Goal: Task Accomplishment & Management: Manage account settings

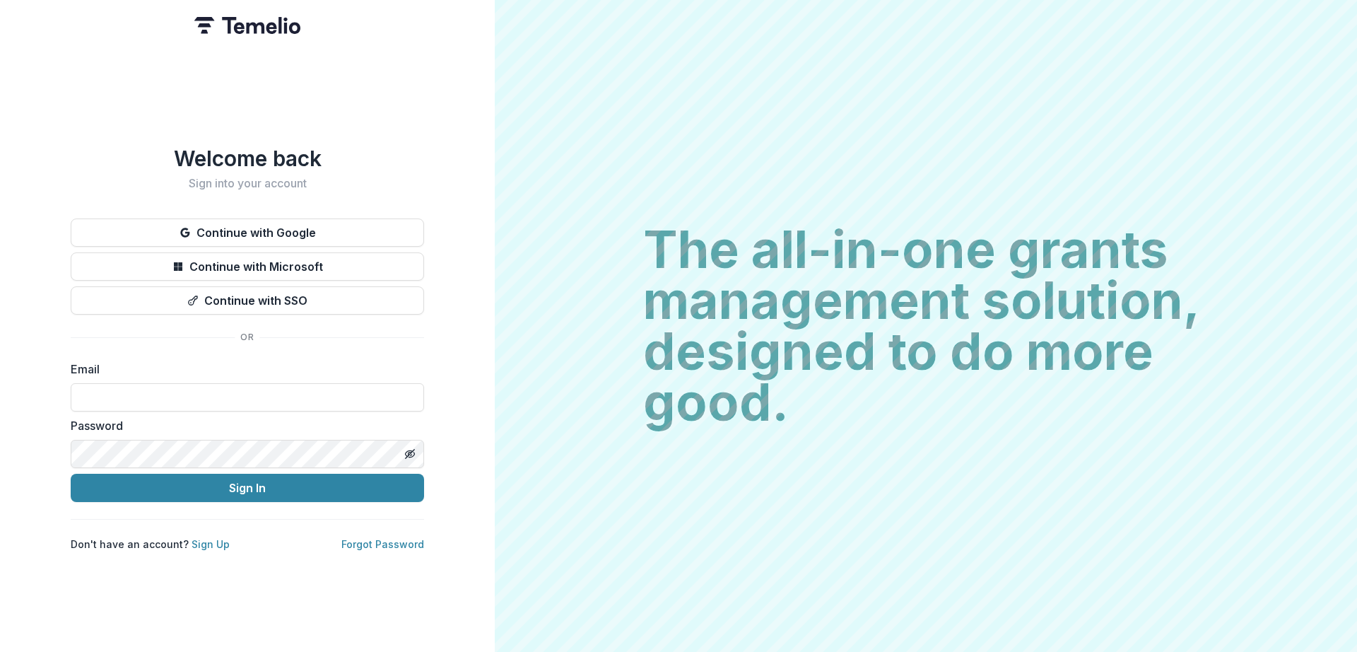
type input "**********"
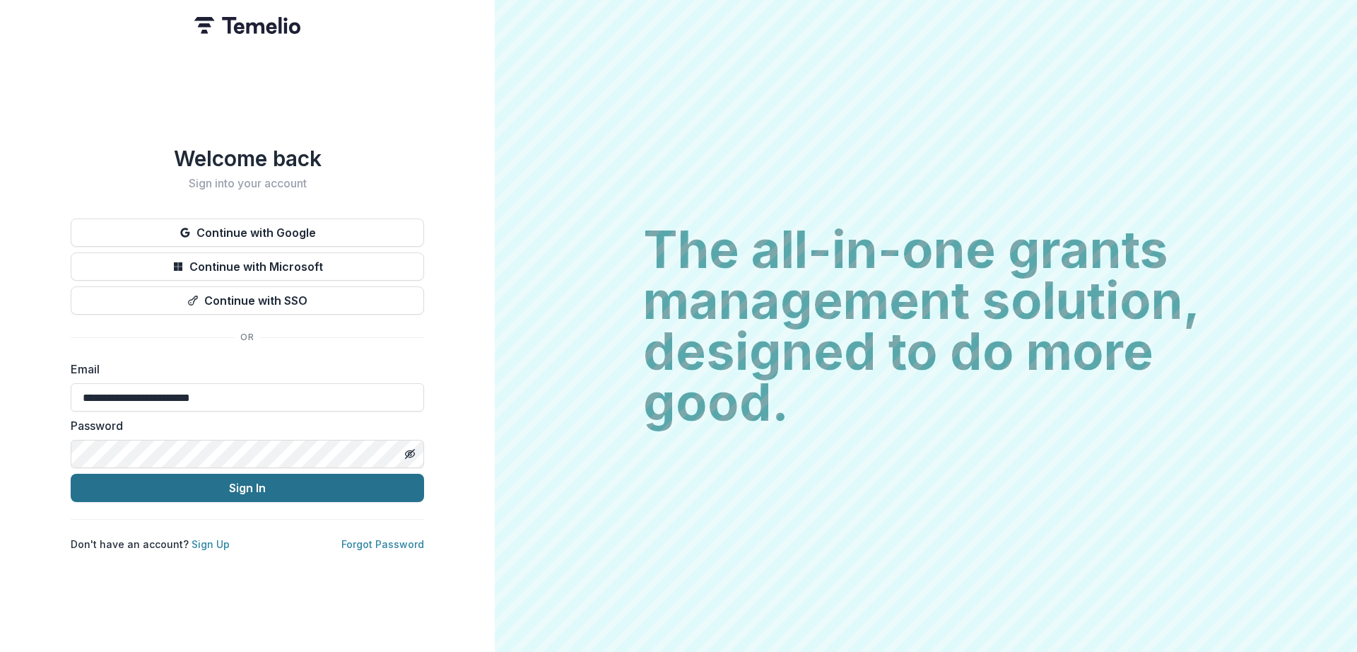
click at [209, 475] on button "Sign In" at bounding box center [247, 488] width 353 height 28
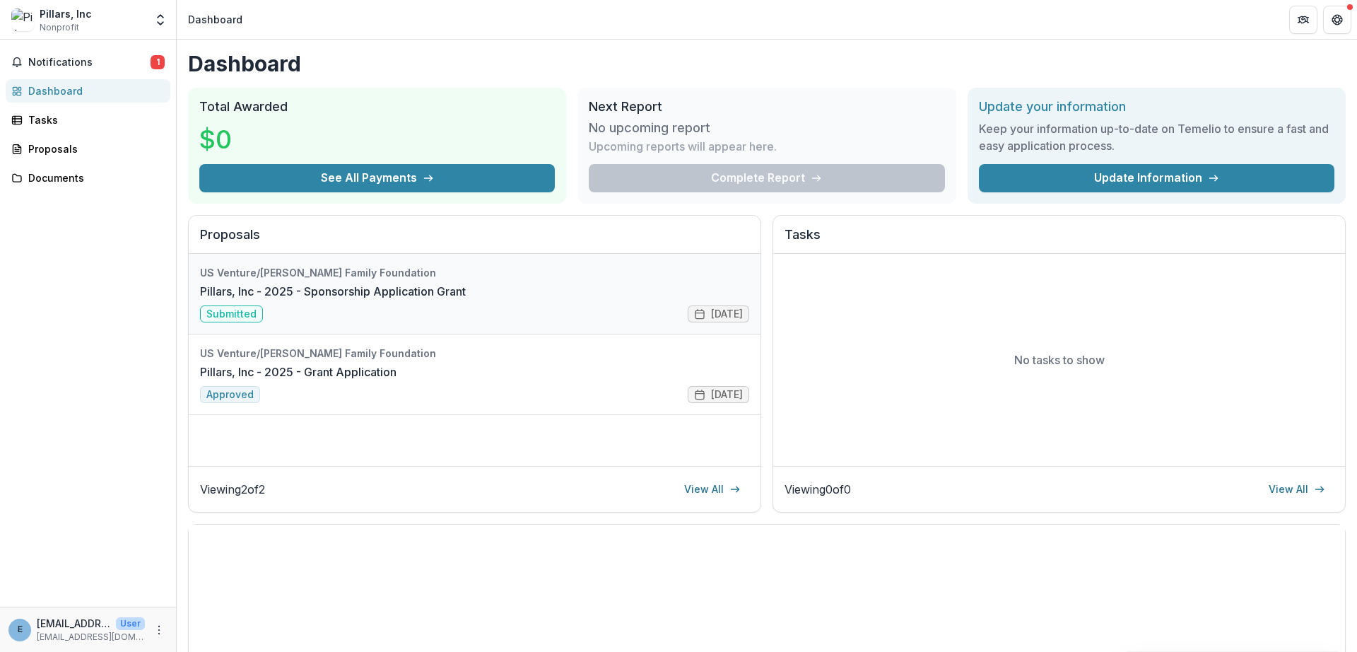
click at [361, 300] on link "Pillars, Inc - 2025 - Sponsorship Application Grant" at bounding box center [333, 291] width 266 height 17
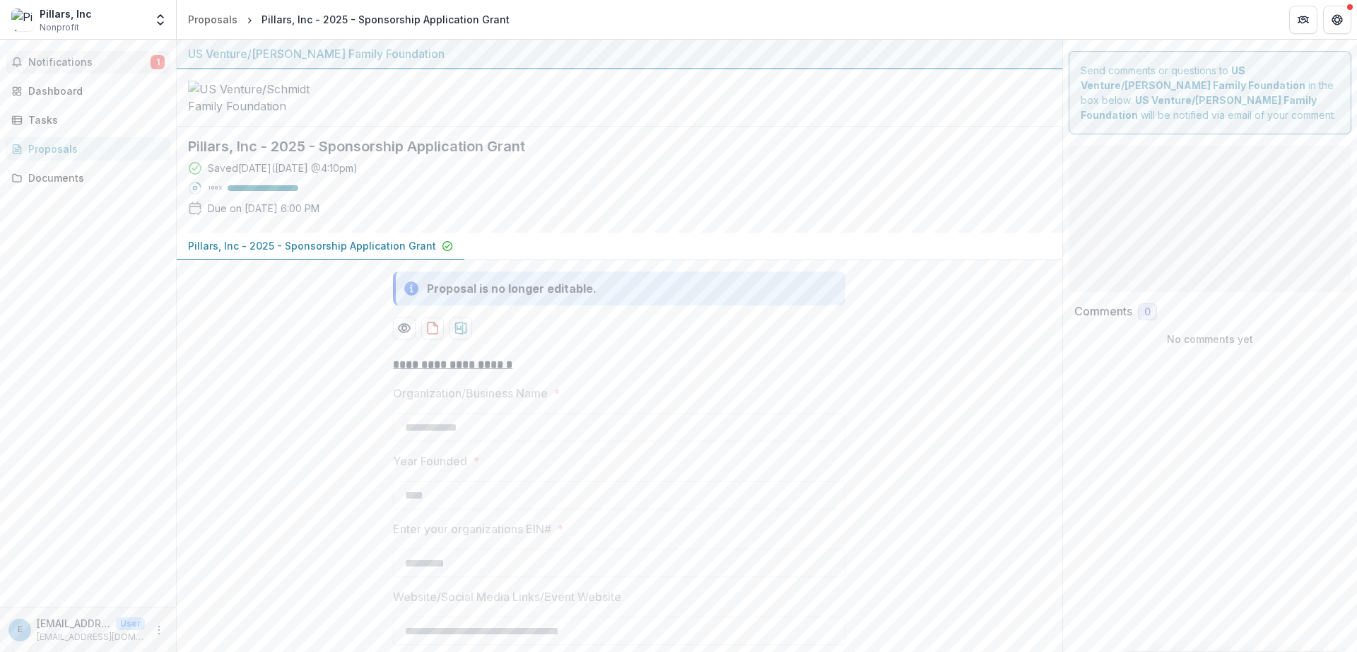
click at [80, 59] on span "Notifications" at bounding box center [89, 63] width 122 height 12
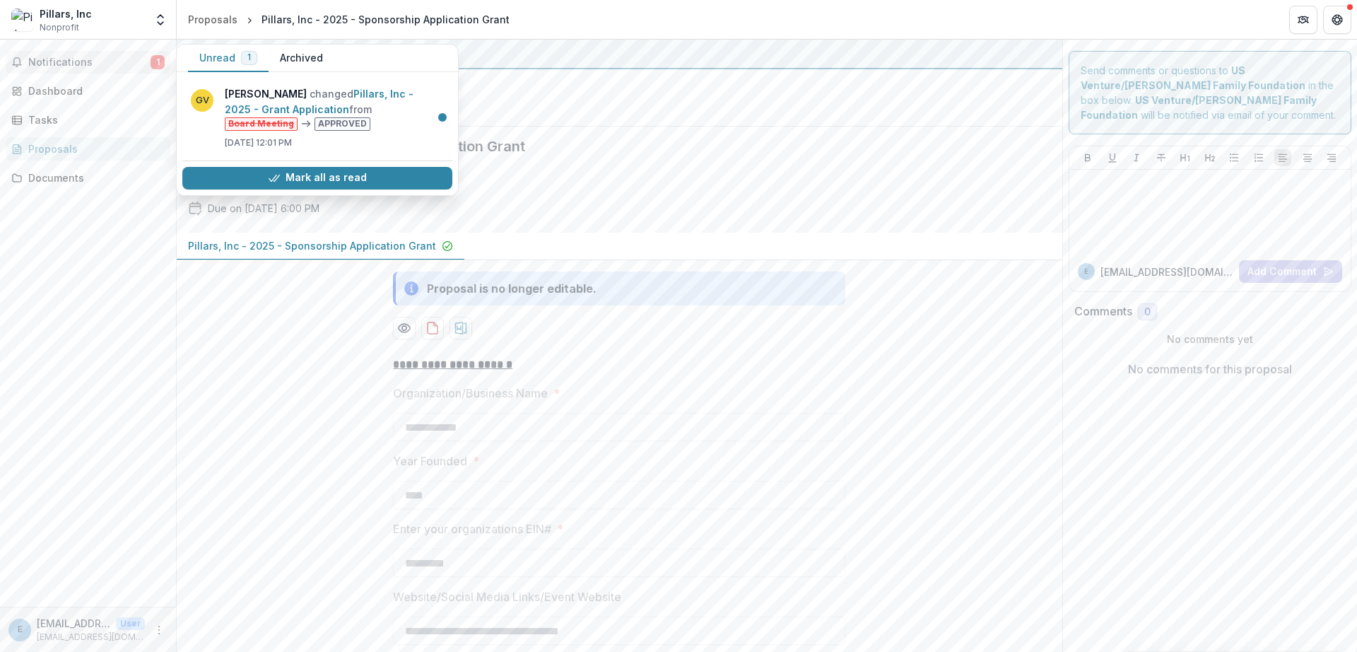
click at [80, 61] on span "Notifications" at bounding box center [89, 63] width 122 height 12
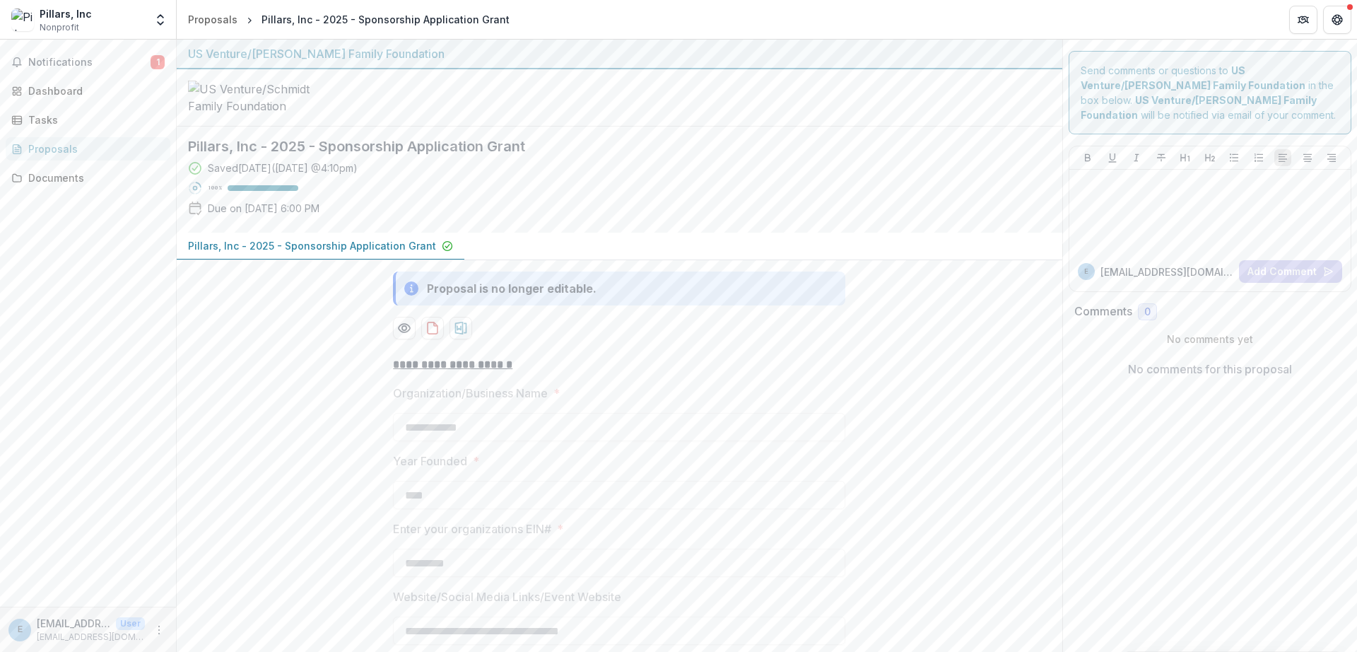
drag, startPoint x: 80, startPoint y: 63, endPoint x: 90, endPoint y: 76, distance: 16.6
click at [81, 64] on span "Notifications" at bounding box center [89, 63] width 122 height 12
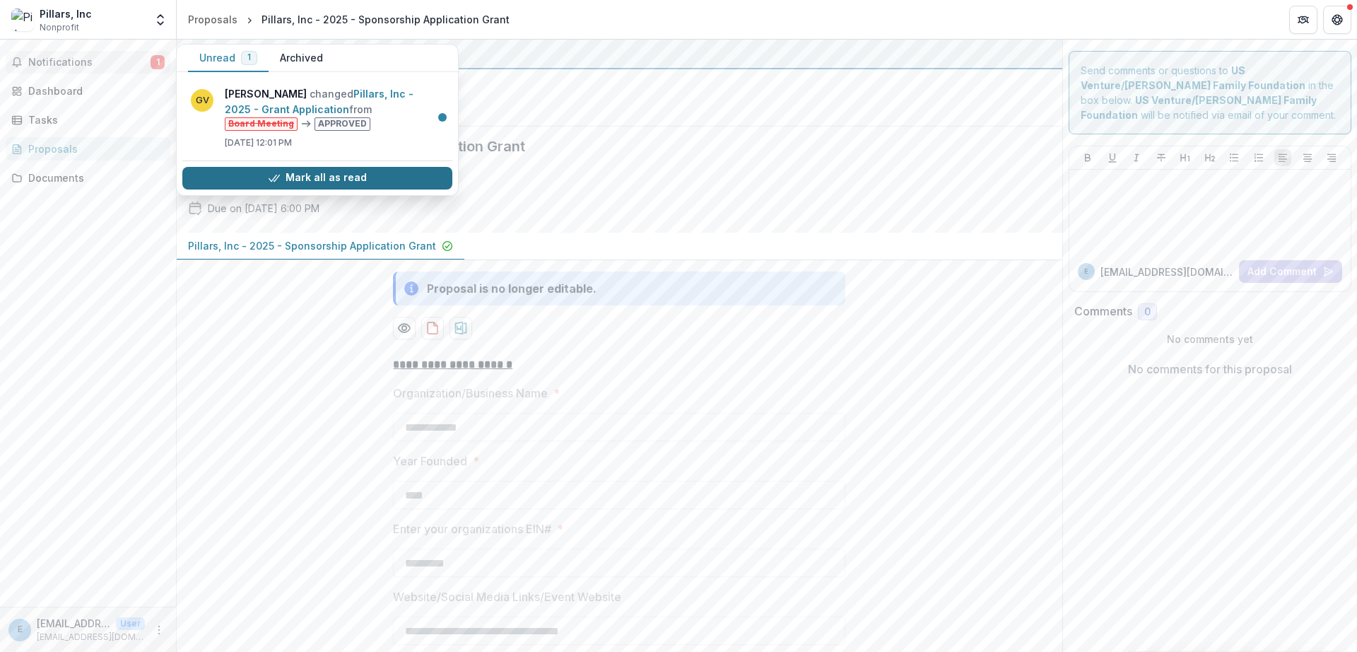
click at [226, 172] on button "Mark all as read" at bounding box center [317, 178] width 270 height 23
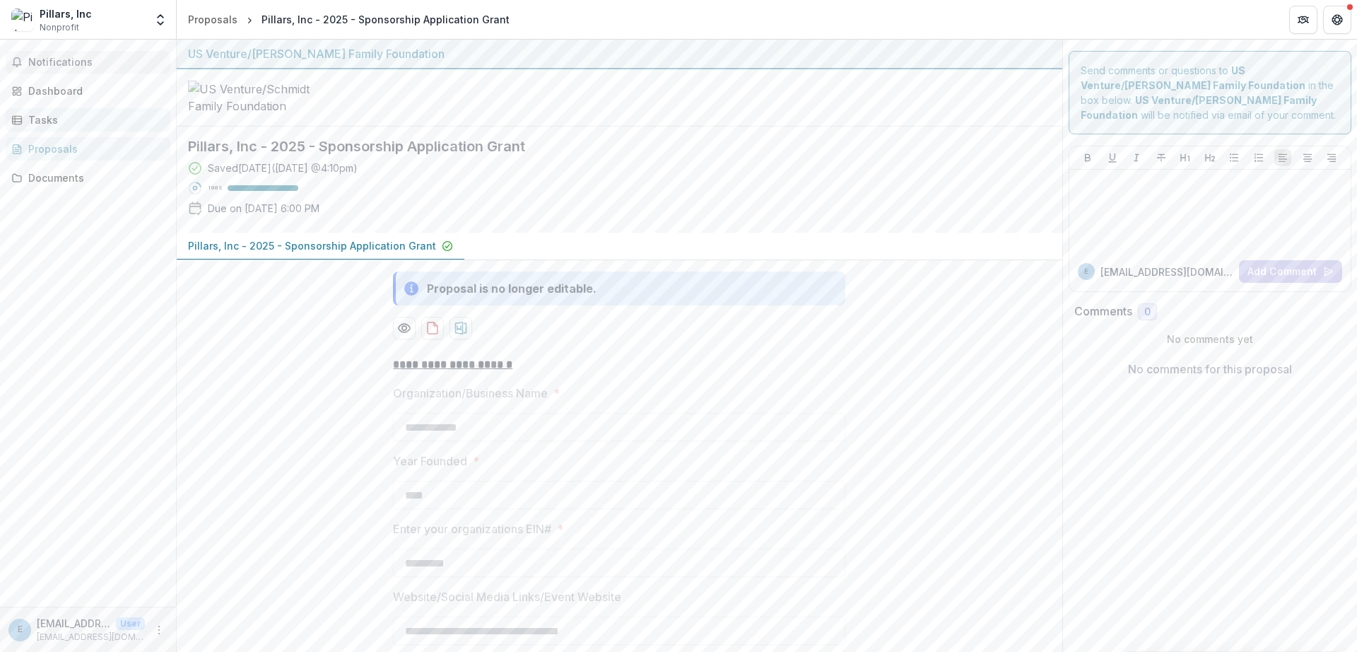
click at [90, 115] on div "Tasks" at bounding box center [93, 119] width 131 height 15
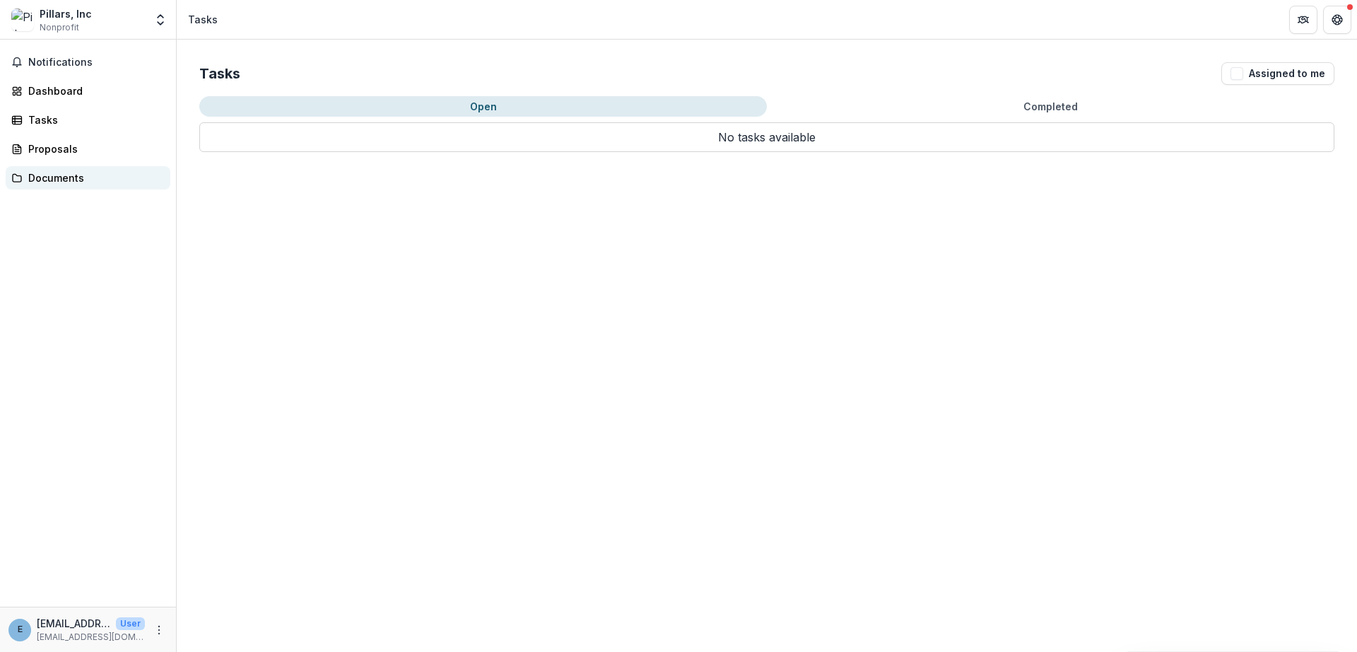
click at [73, 178] on div "Documents" at bounding box center [93, 177] width 131 height 15
